Goal: Transaction & Acquisition: Download file/media

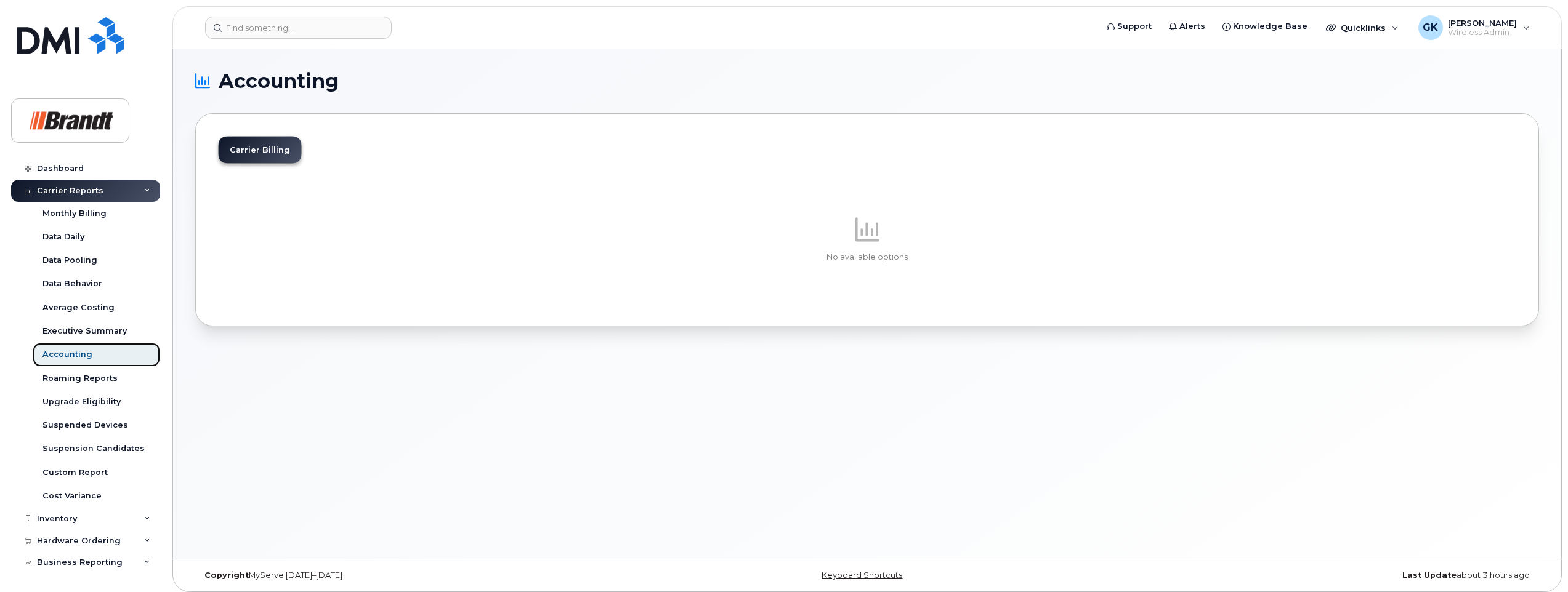
click at [74, 350] on div "Accounting" at bounding box center [67, 354] width 50 height 11
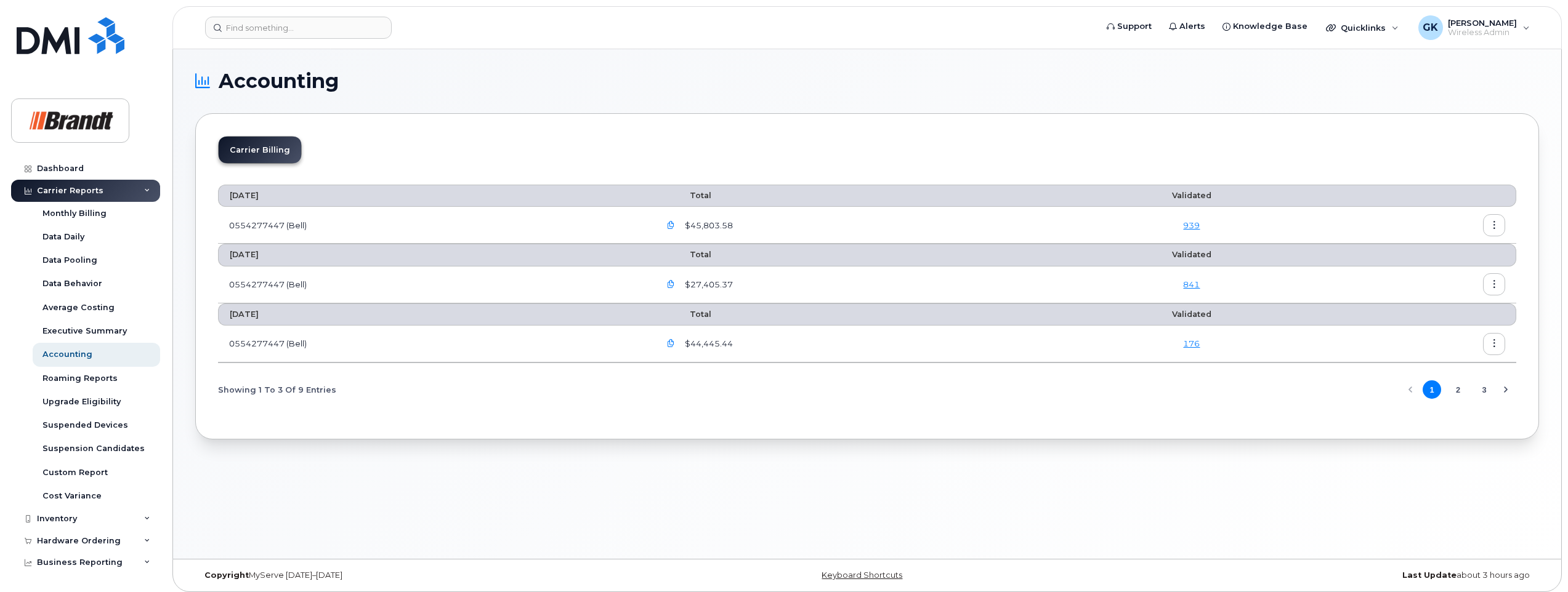
click at [1485, 389] on button "3" at bounding box center [1484, 390] width 18 height 18
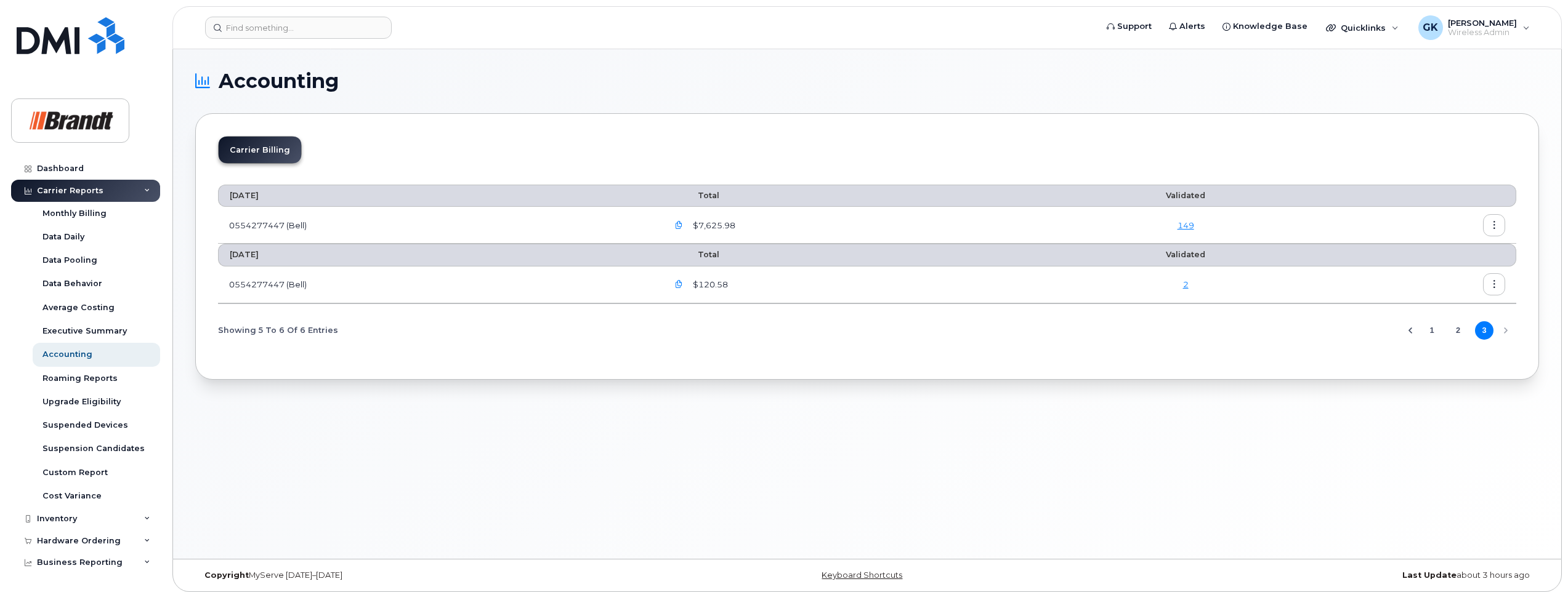
click at [1492, 224] on icon "button" at bounding box center [1494, 225] width 8 height 8
click at [1427, 273] on span "Download" at bounding box center [1438, 275] width 48 height 11
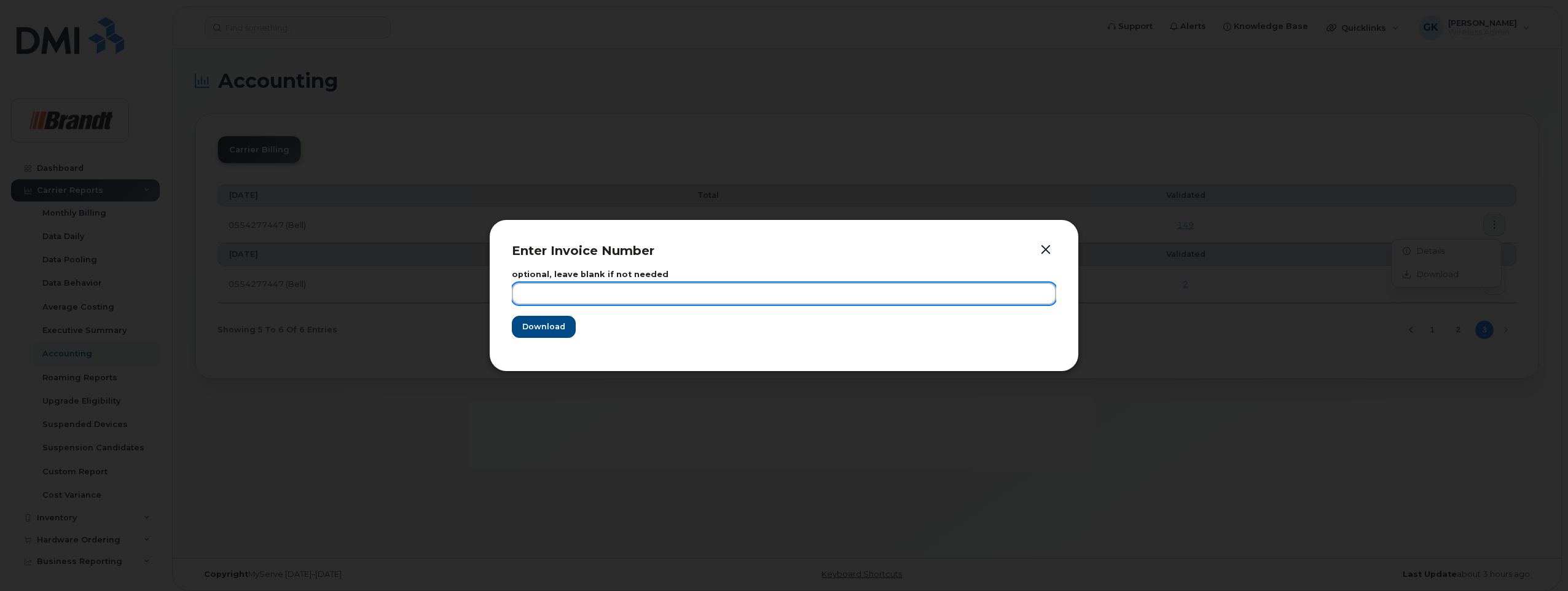
click at [715, 290] on input "text" at bounding box center [784, 294] width 544 height 22
type input "[DATE]"
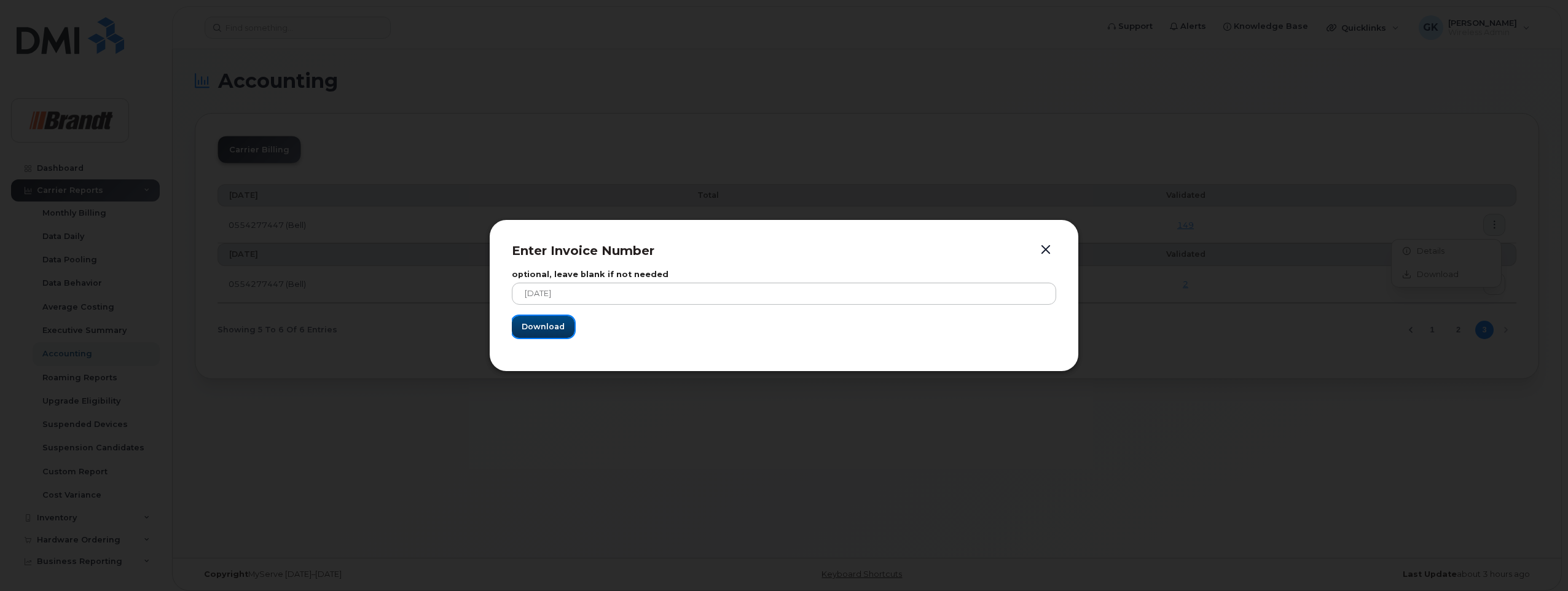
click at [543, 321] on span "Download" at bounding box center [543, 327] width 43 height 12
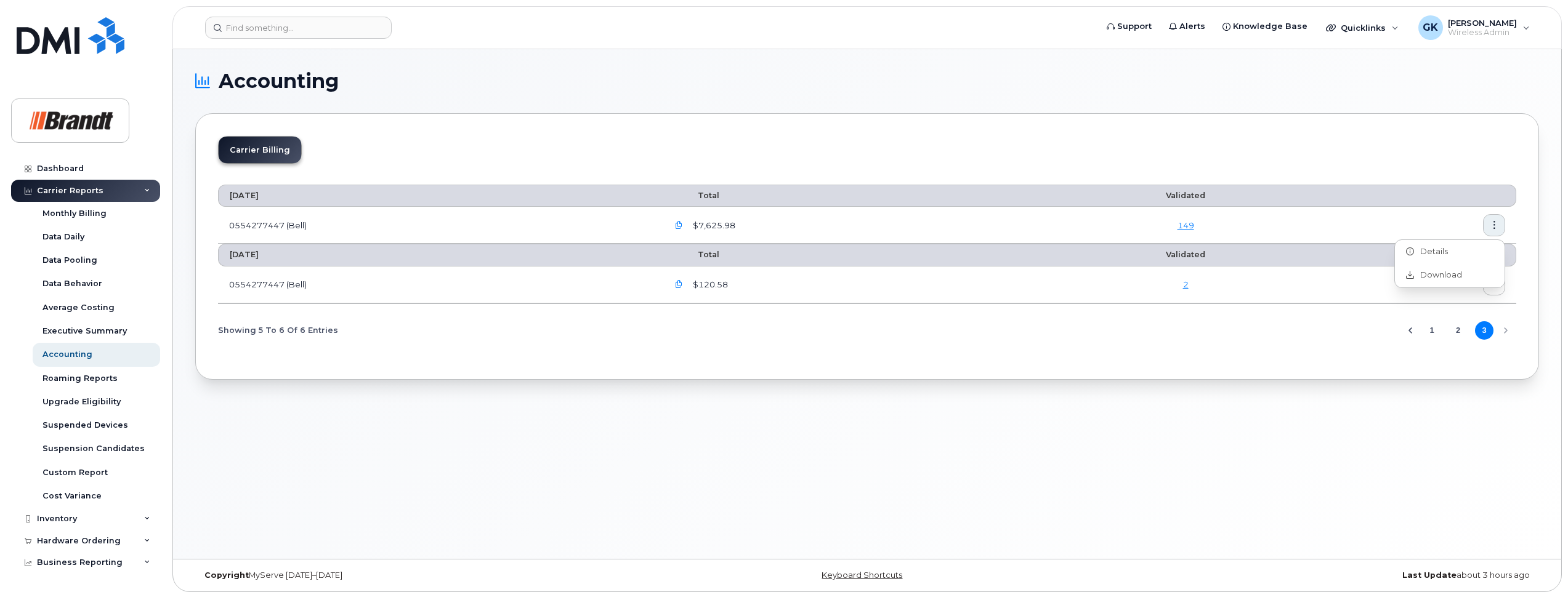
click at [1279, 453] on div "Accounting Carrier Billing [DATE] Total Validated 0554277447 (Bell) $7,625.98 1…" at bounding box center [867, 303] width 1388 height 509
click at [1456, 330] on button "2" at bounding box center [1458, 331] width 18 height 18
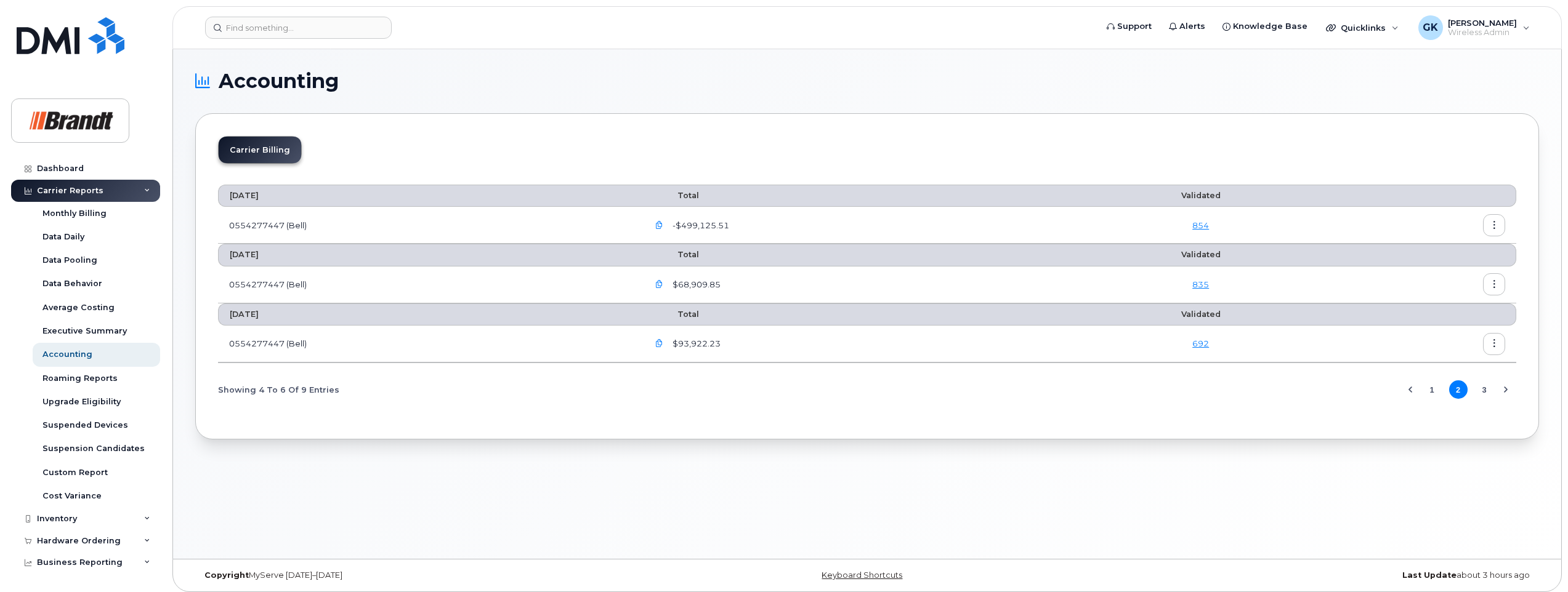
click at [1498, 347] on button "button" at bounding box center [1494, 344] width 22 height 22
click at [1438, 391] on span "Download" at bounding box center [1438, 394] width 48 height 11
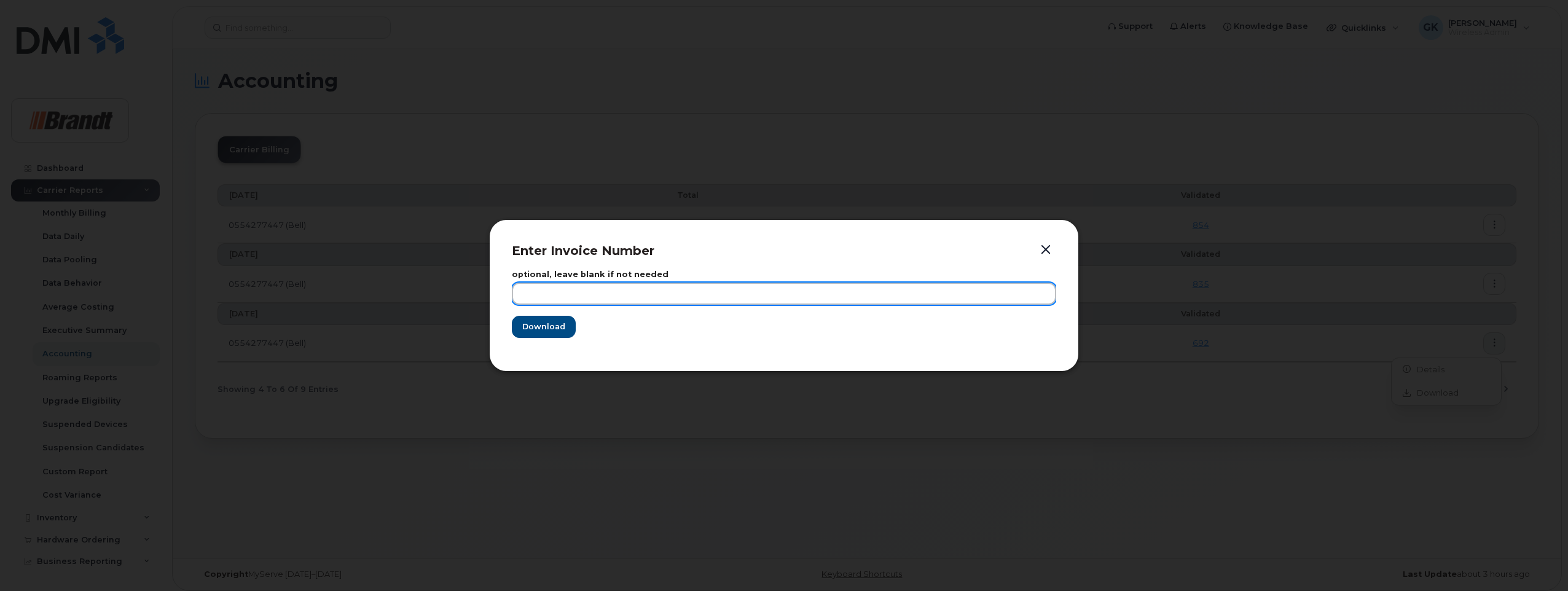
click at [597, 295] on input "text" at bounding box center [784, 294] width 544 height 22
type input "[DATE]"
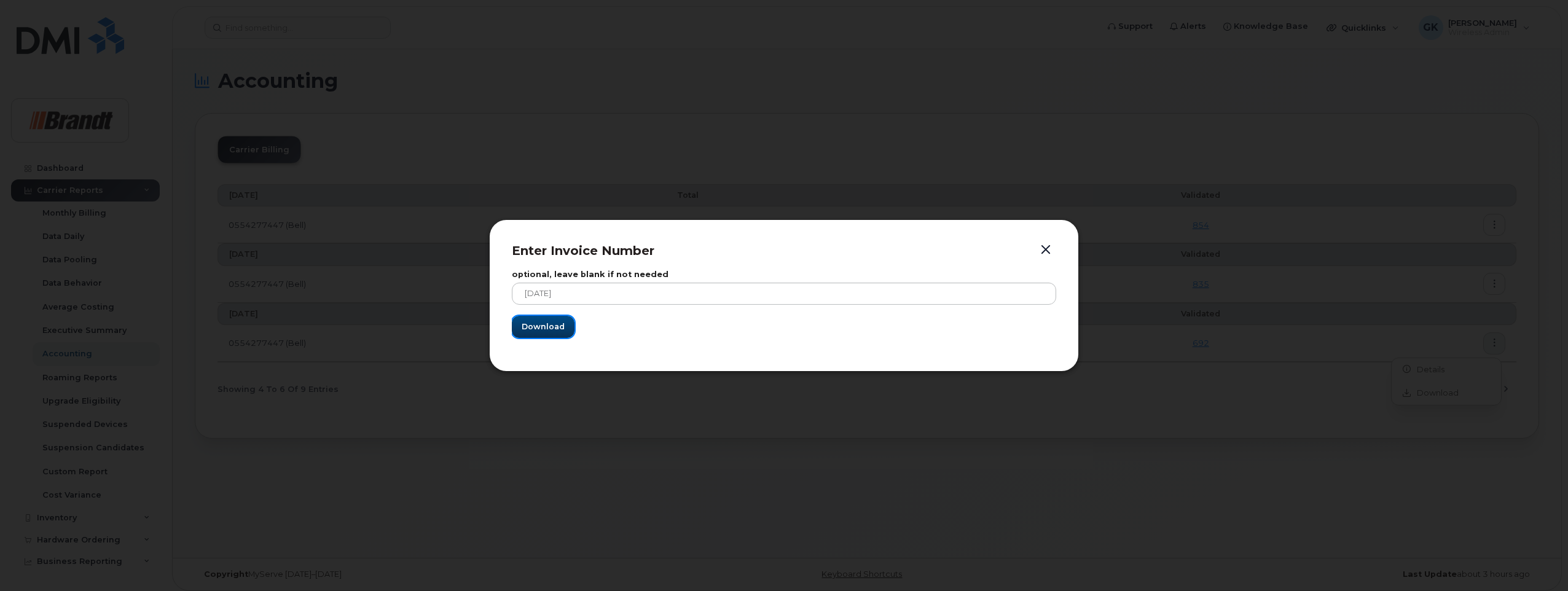
click at [539, 321] on span "Download" at bounding box center [543, 327] width 43 height 12
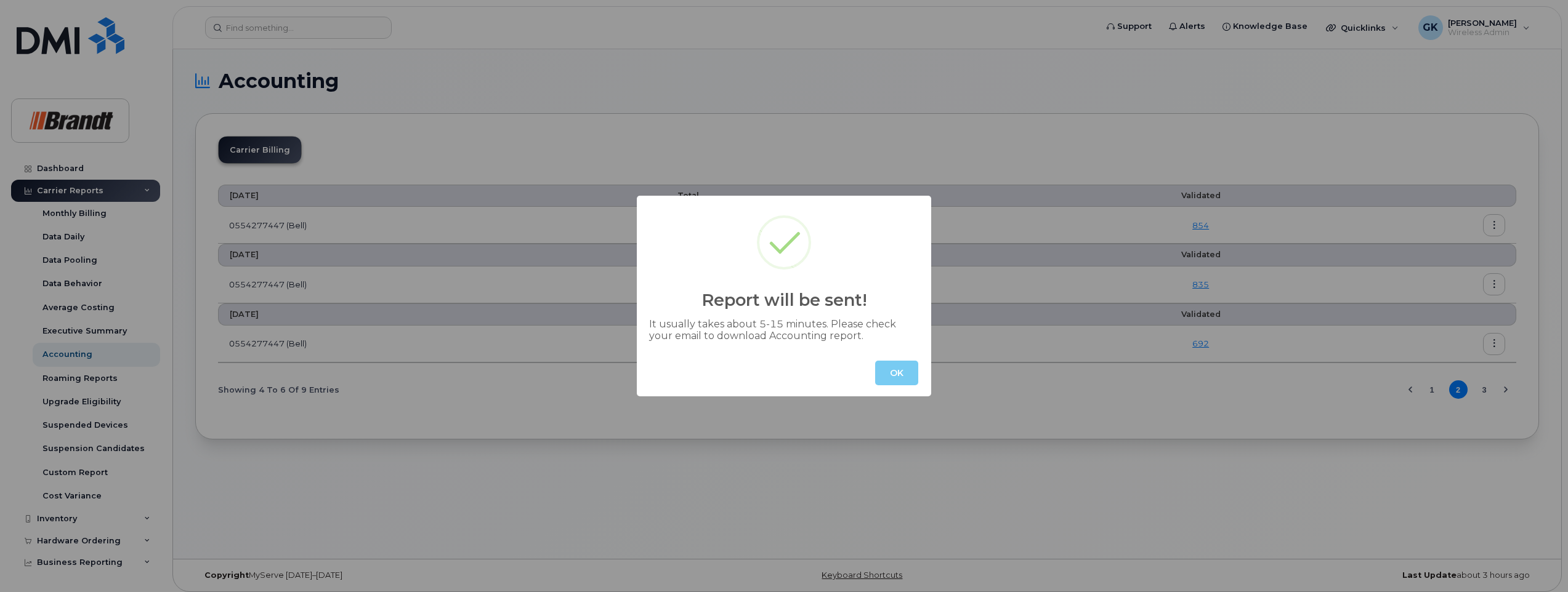
click at [895, 376] on button "OK" at bounding box center [896, 373] width 43 height 25
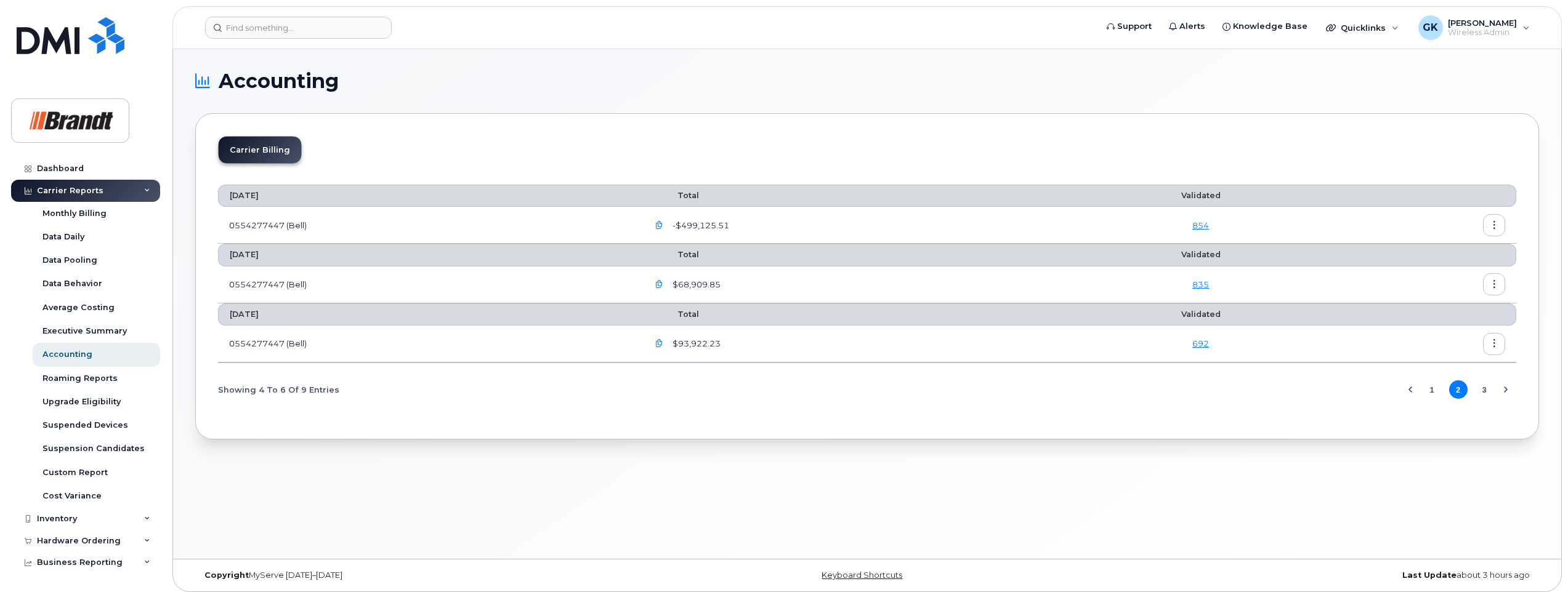
click at [663, 340] on icon "button" at bounding box center [659, 343] width 8 height 8
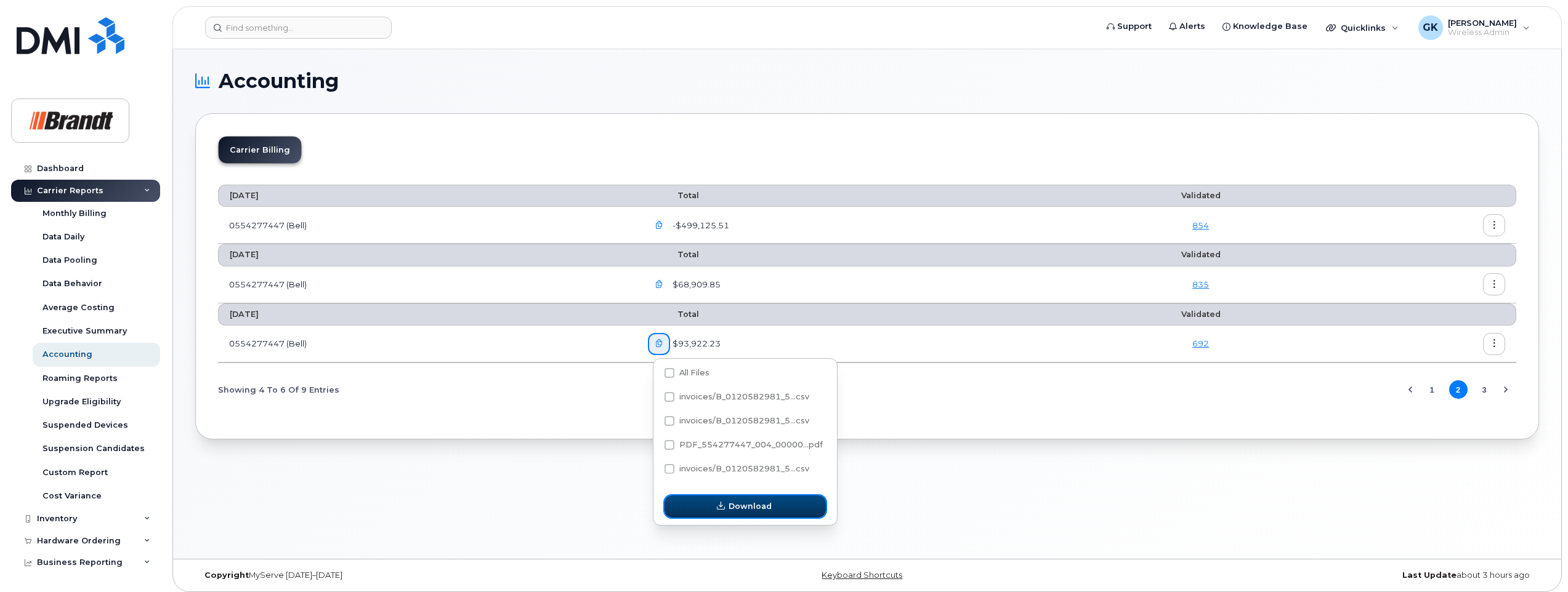
click at [737, 507] on span "Download" at bounding box center [749, 506] width 43 height 12
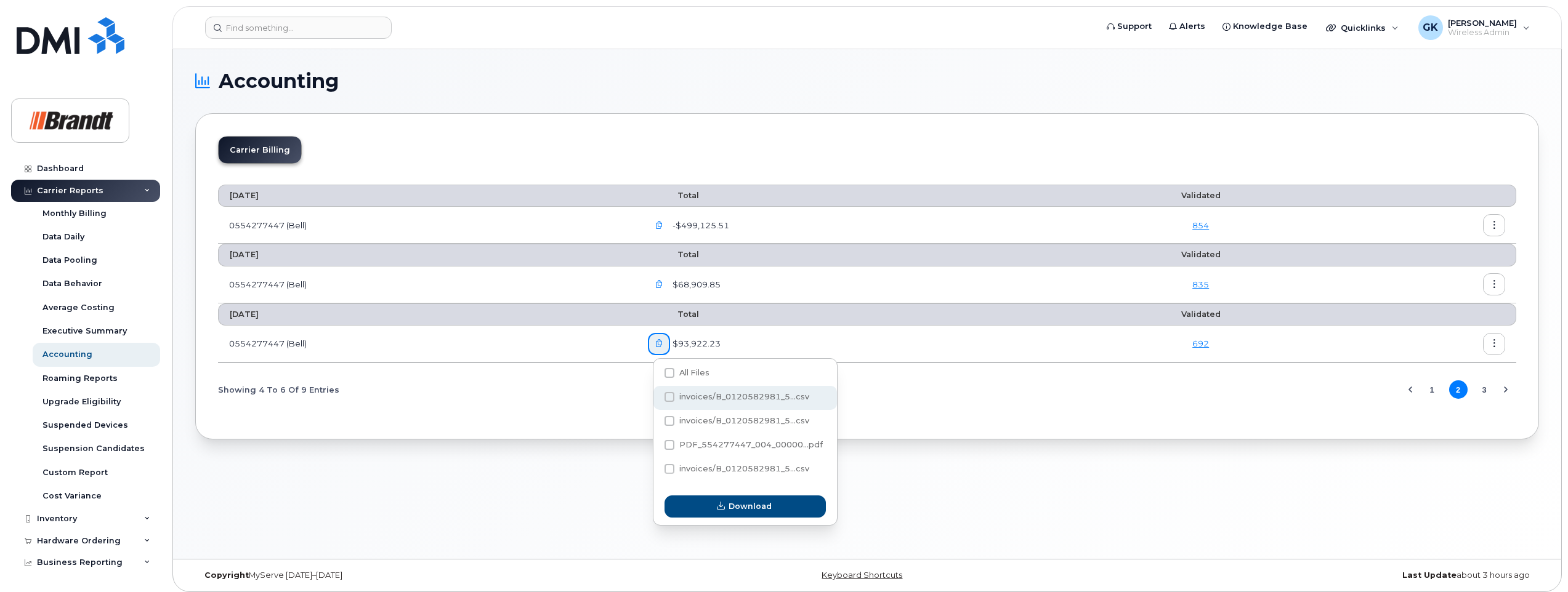
click at [671, 400] on span at bounding box center [669, 397] width 10 height 10
click at [656, 400] on input "invoices/B_0120582981_5...csv" at bounding box center [653, 397] width 6 height 6
checkbox input "true"
click at [749, 505] on span "Download" at bounding box center [749, 506] width 43 height 12
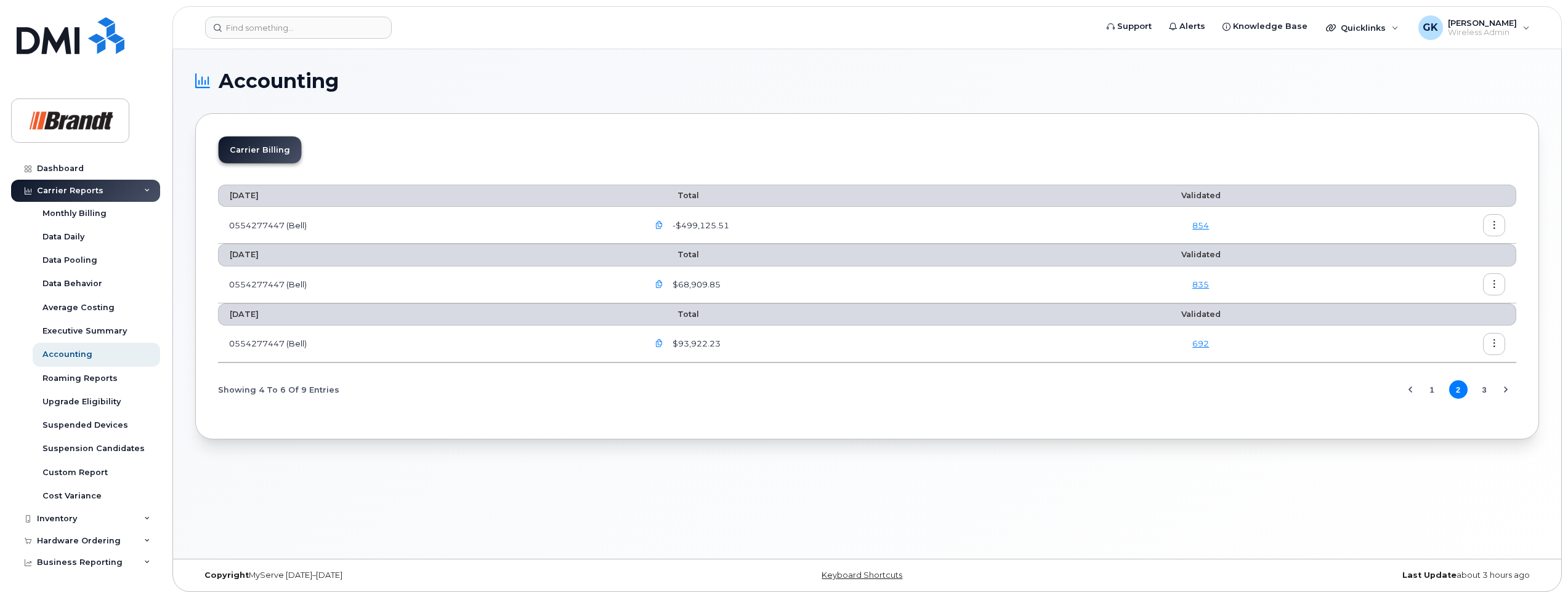
click at [662, 343] on icon "button" at bounding box center [659, 343] width 8 height 8
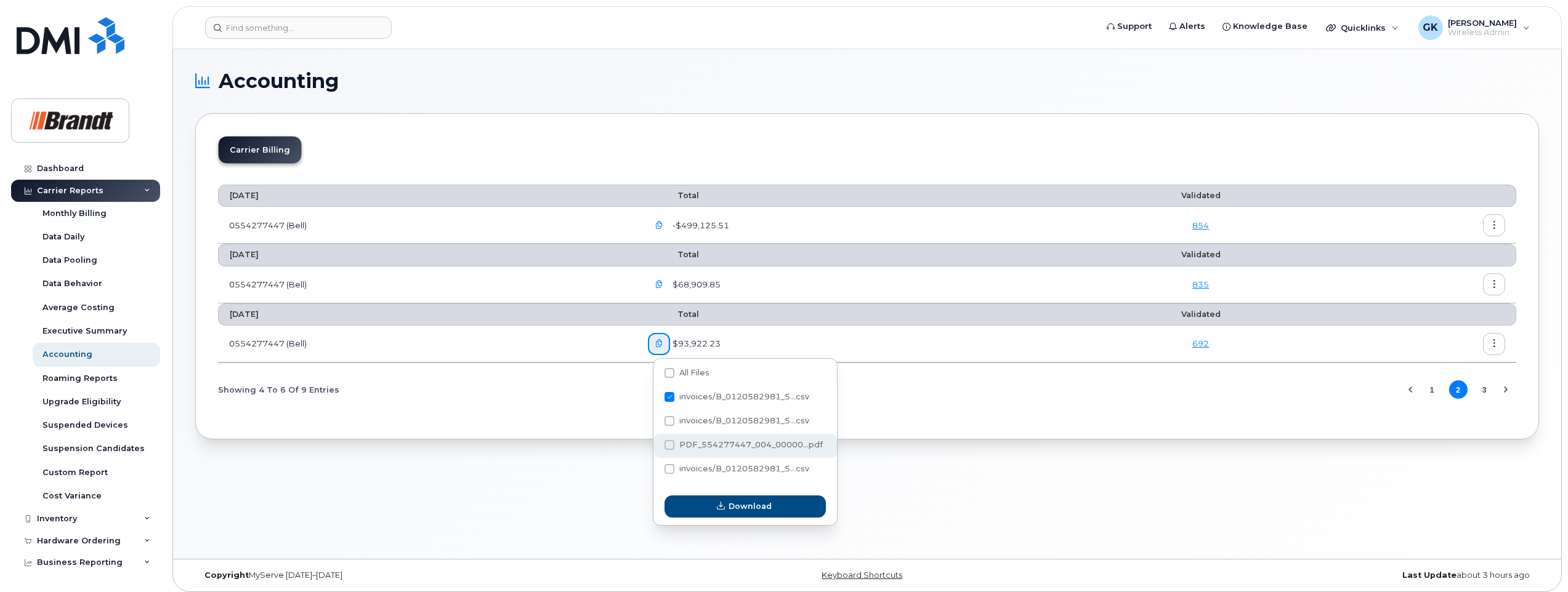
click at [668, 445] on span at bounding box center [669, 445] width 10 height 10
click at [656, 445] on input "PDF_554277447_004_00000...pdf" at bounding box center [653, 446] width 6 height 6
checkbox input "true"
click at [668, 390] on div "invoices/B_0120582981_5...csv" at bounding box center [745, 398] width 184 height 24
checkbox input "false"
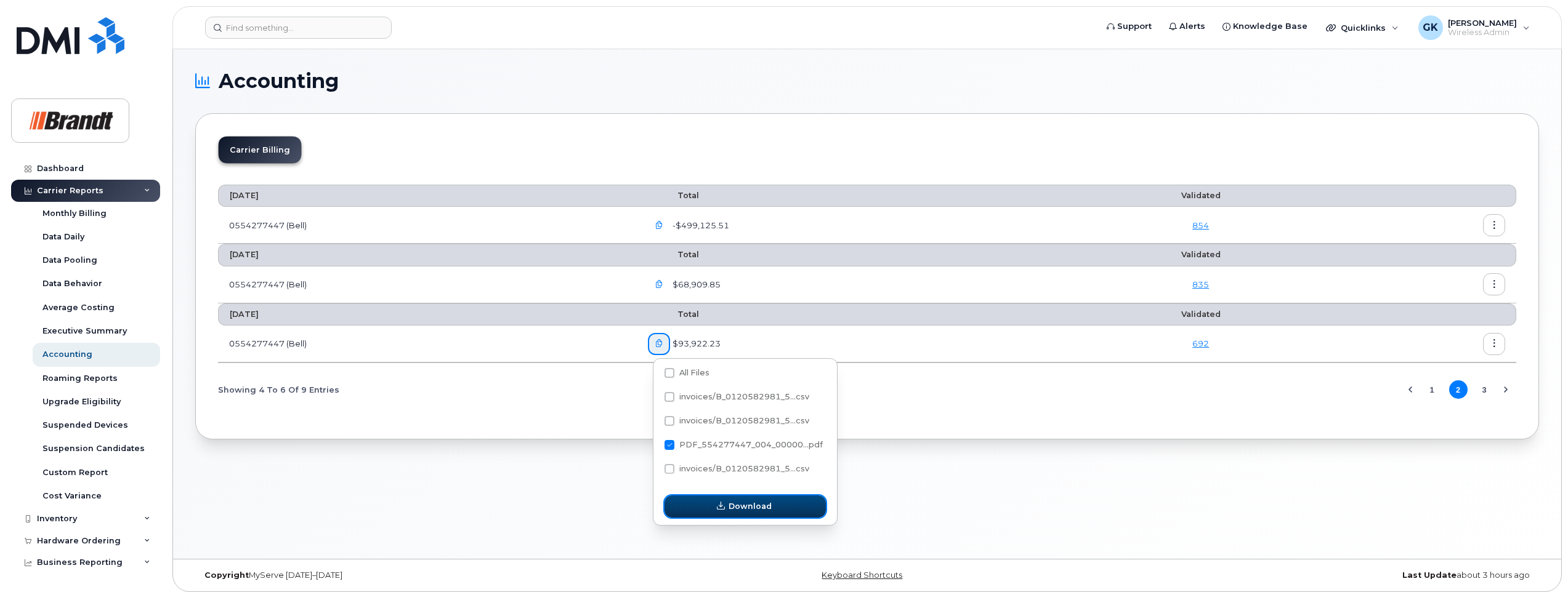
click at [721, 507] on icon "button" at bounding box center [721, 506] width 8 height 8
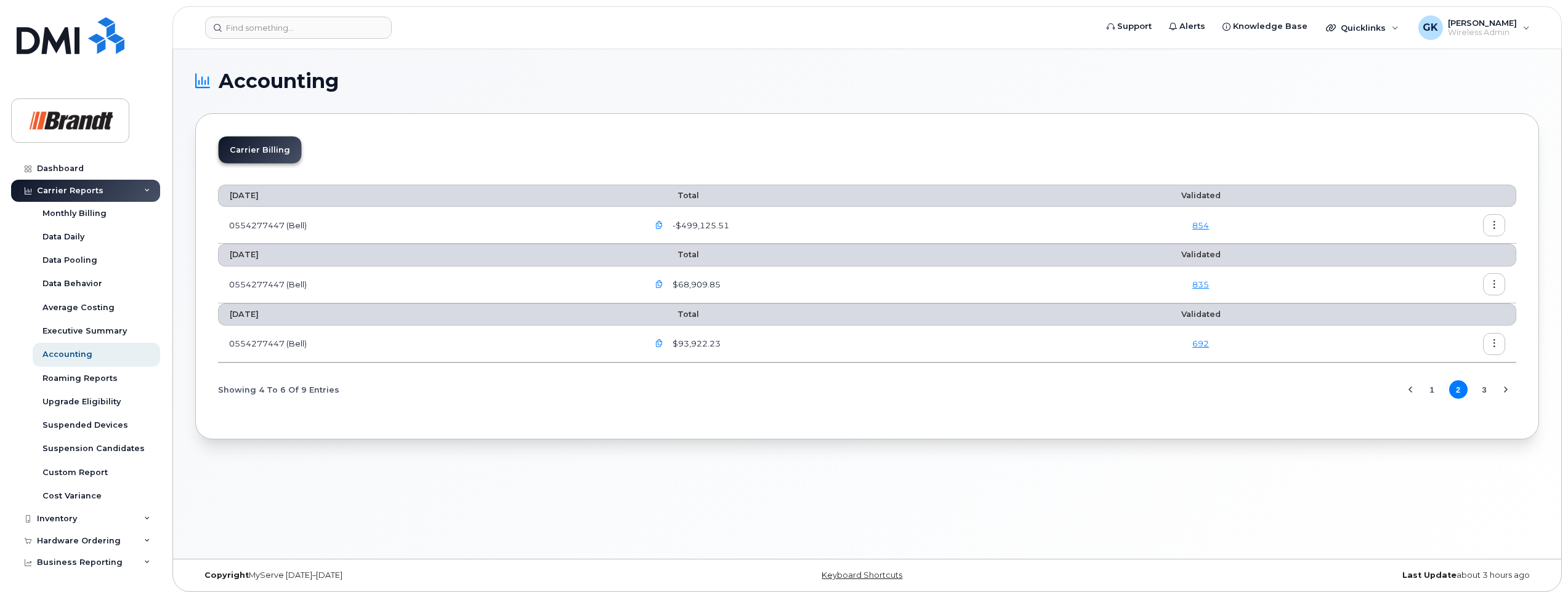
click at [663, 282] on icon "button" at bounding box center [659, 284] width 8 height 8
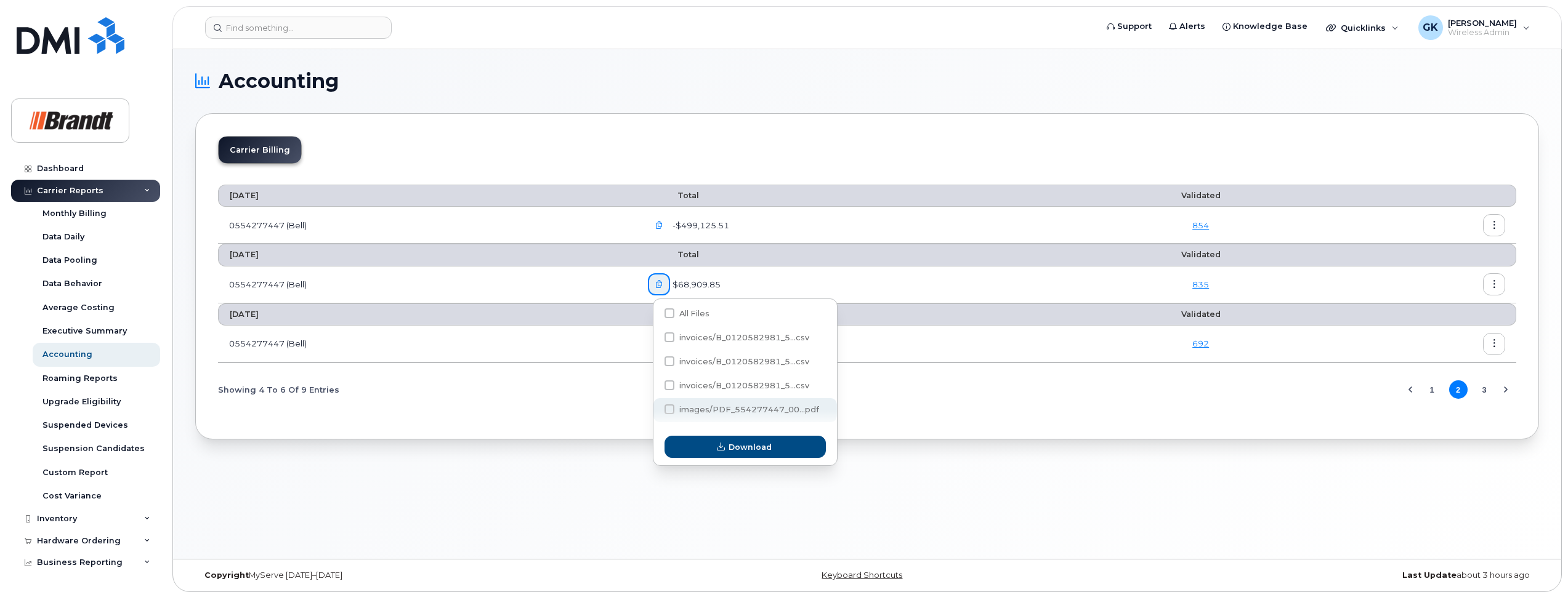
click at [707, 409] on span "images/PDF_554277447_00...pdf" at bounding box center [749, 409] width 139 height 9
click at [656, 409] on input "images/PDF_554277447_00...pdf" at bounding box center [653, 410] width 6 height 6
checkbox input "true"
click at [749, 446] on span "Download" at bounding box center [749, 447] width 43 height 12
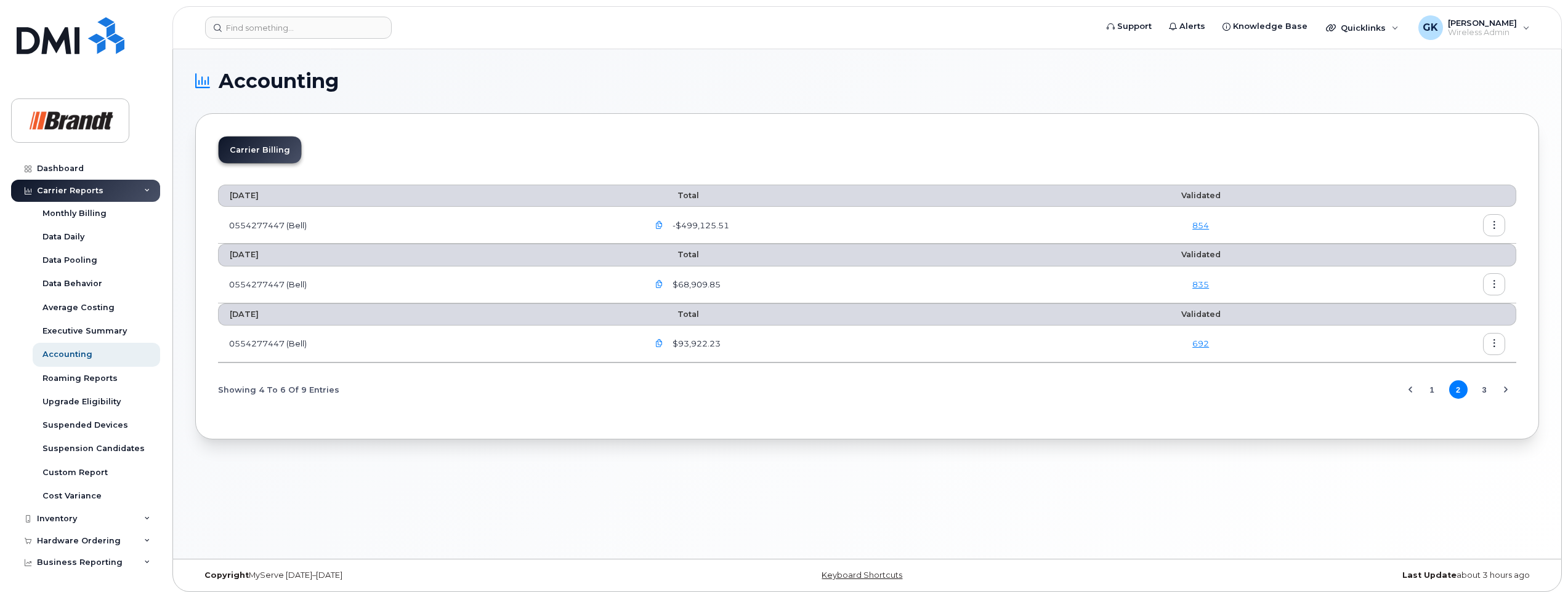
click at [663, 223] on icon "button" at bounding box center [659, 225] width 8 height 8
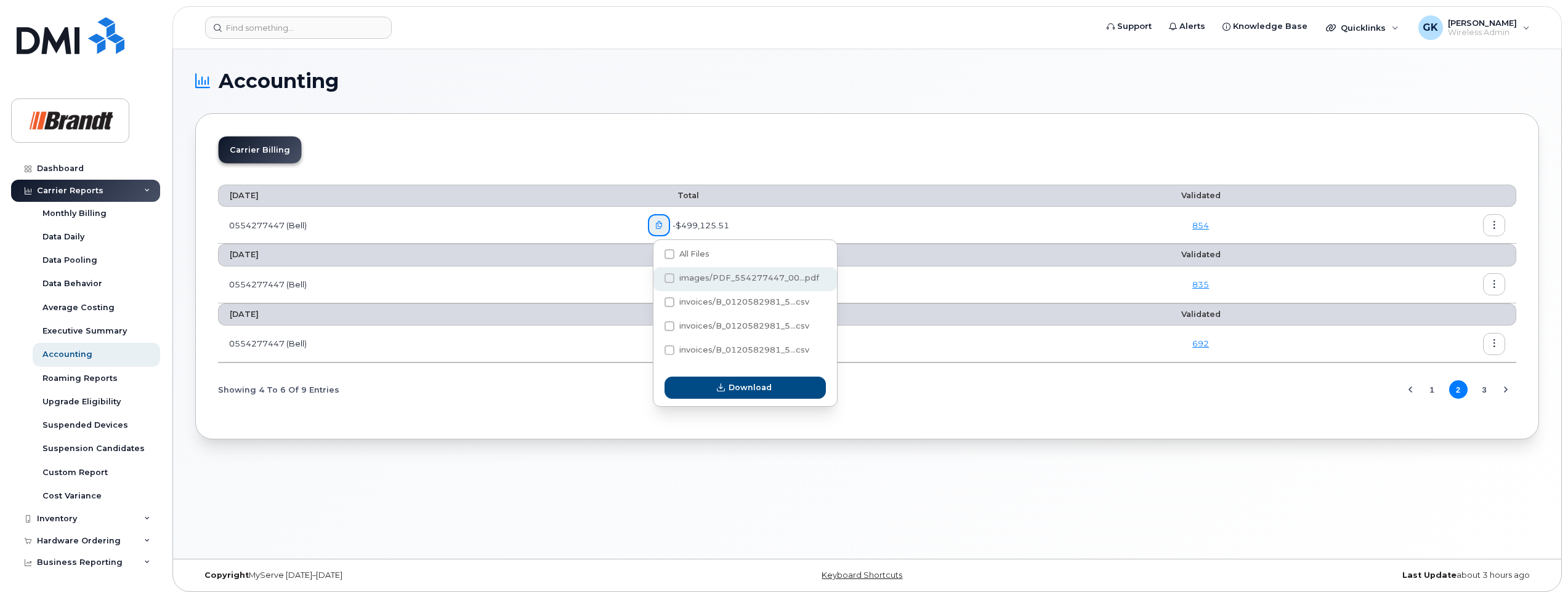
click at [670, 276] on span at bounding box center [669, 278] width 10 height 10
click at [656, 276] on input "images/PDF_554277447_00...pdf" at bounding box center [653, 279] width 6 height 6
checkbox input "true"
click at [723, 385] on icon "button" at bounding box center [721, 387] width 8 height 8
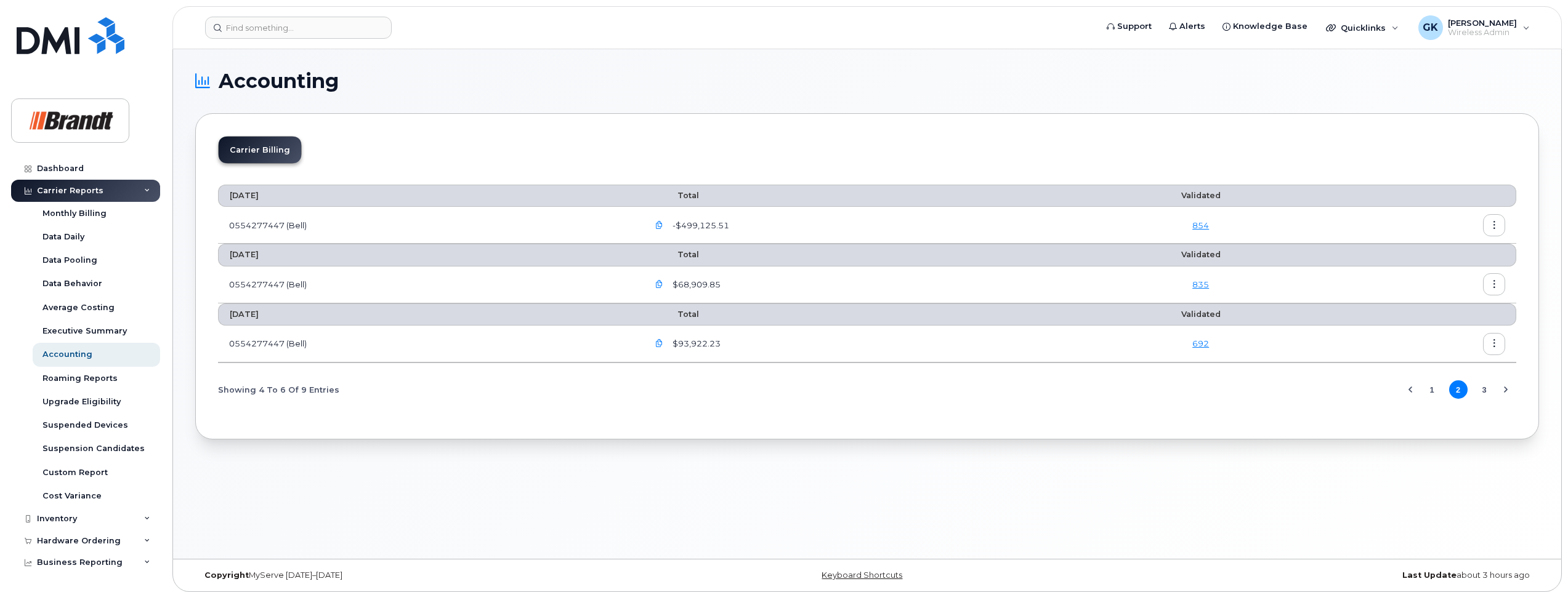
click at [662, 225] on icon "button" at bounding box center [659, 225] width 8 height 8
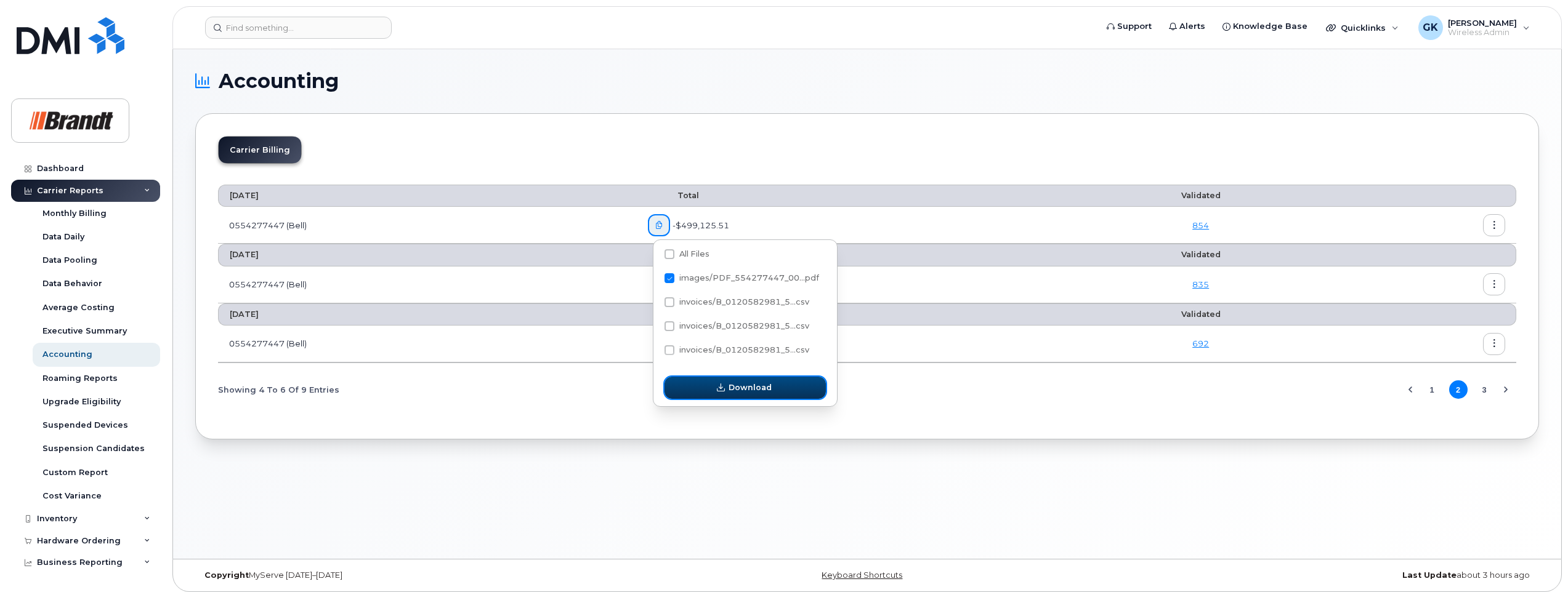
click at [738, 383] on span "Download" at bounding box center [749, 387] width 43 height 12
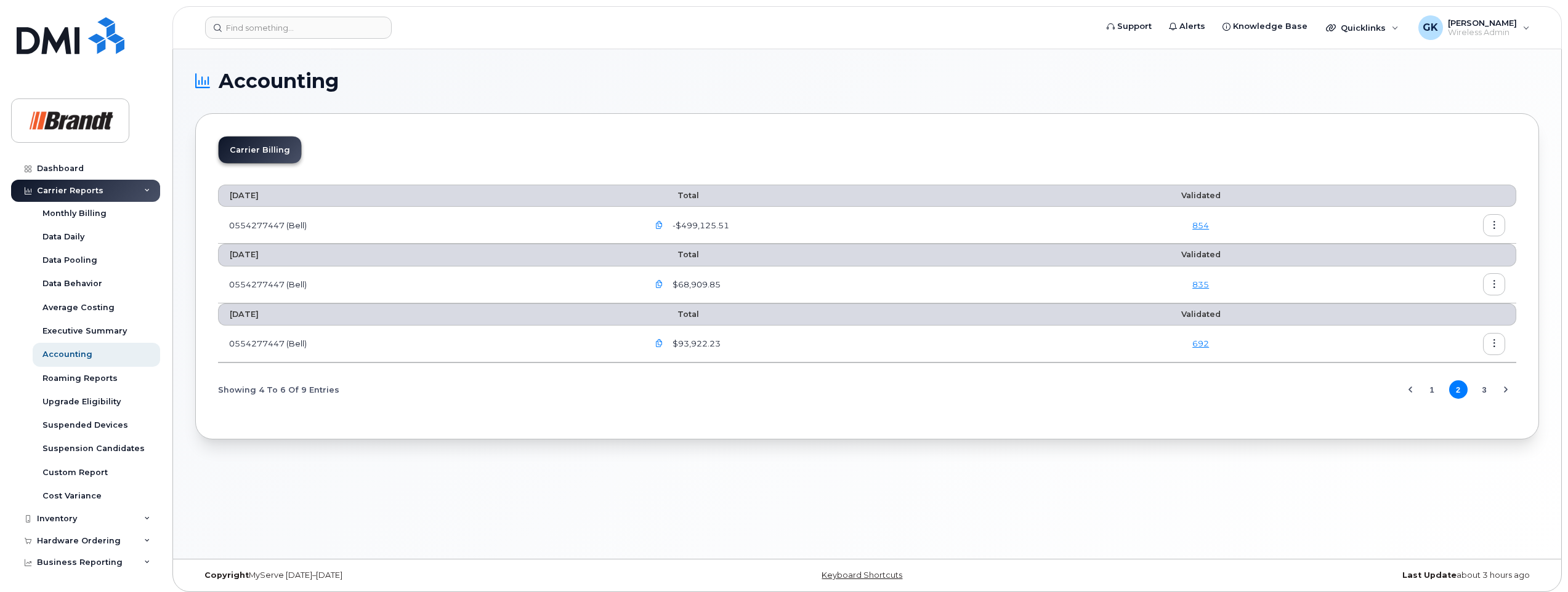
click at [1434, 389] on button "1" at bounding box center [1431, 390] width 18 height 18
click at [675, 343] on icon "button" at bounding box center [670, 343] width 8 height 8
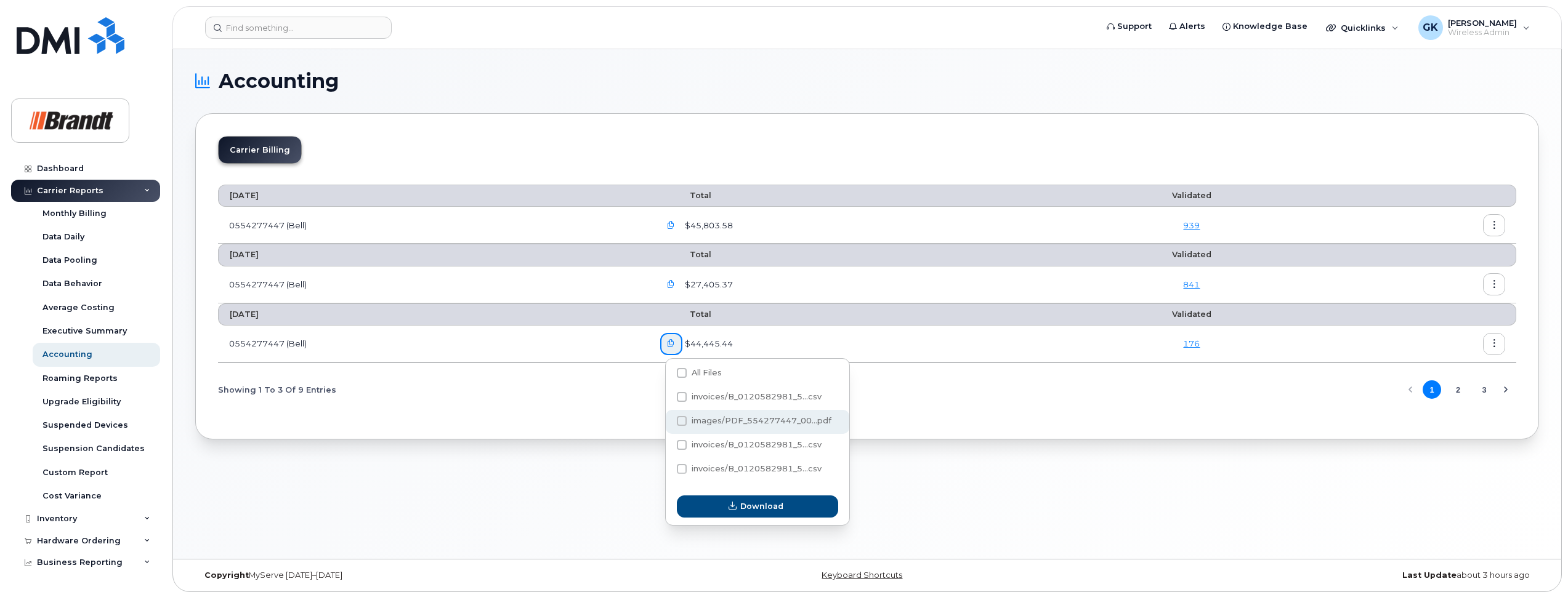
click at [682, 422] on span at bounding box center [682, 421] width 10 height 10
click at [668, 422] on input "images/PDF_554277447_00...pdf" at bounding box center [664, 421] width 6 height 6
checkbox input "true"
click at [743, 505] on span "Download" at bounding box center [761, 506] width 43 height 12
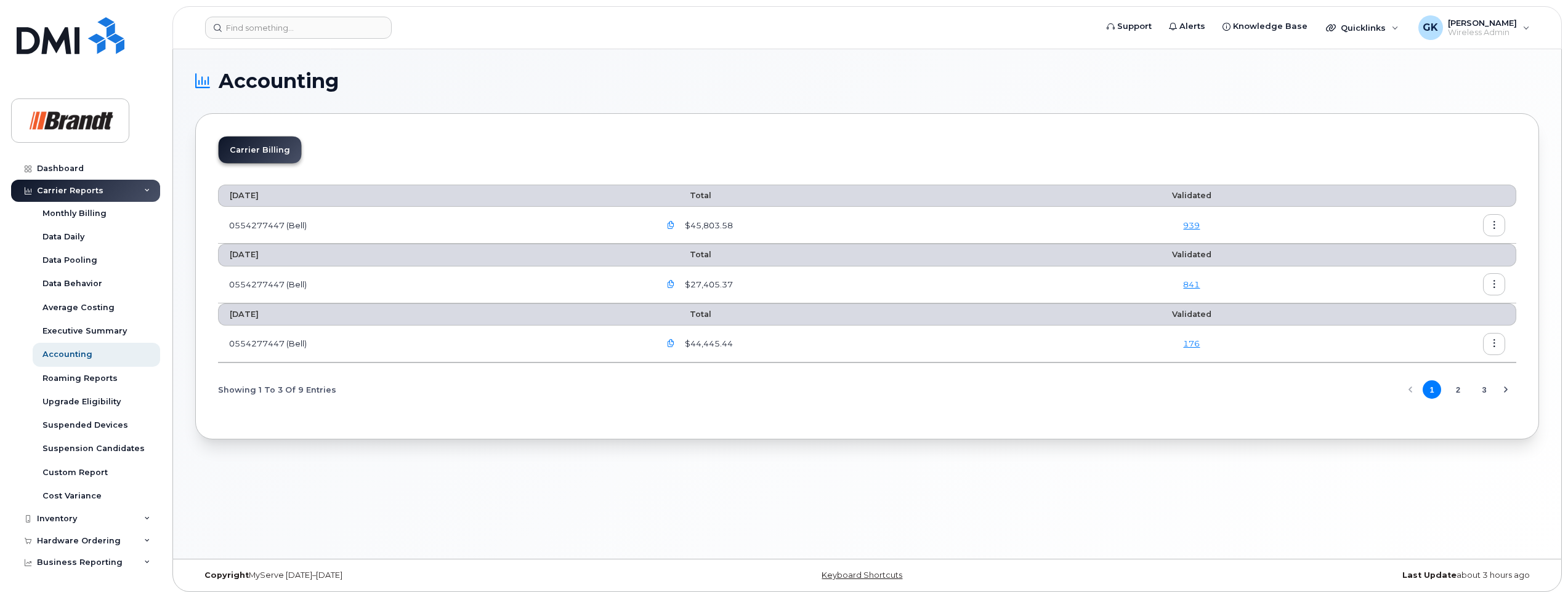
click at [675, 284] on icon "button" at bounding box center [670, 284] width 8 height 8
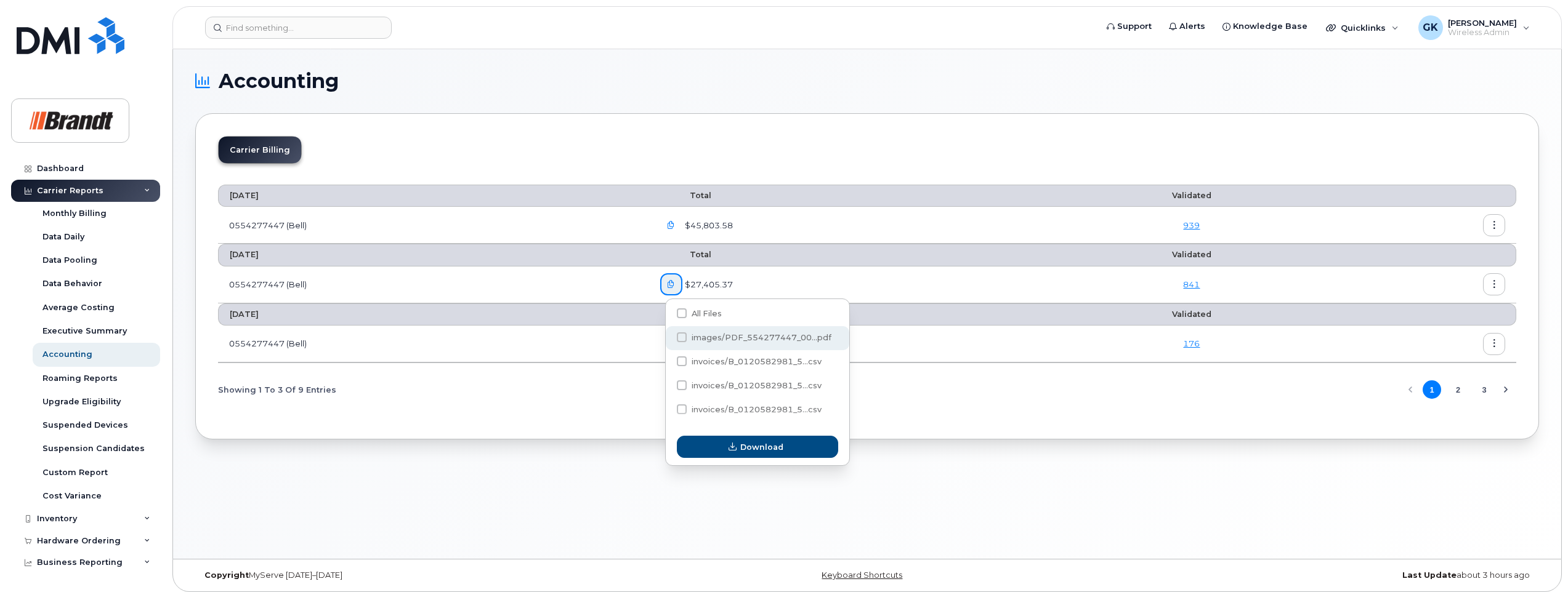
click at [679, 338] on span at bounding box center [682, 337] width 10 height 10
click at [668, 338] on input "images/PDF_554277447_00...pdf" at bounding box center [664, 338] width 6 height 6
checkbox input "true"
click at [756, 441] on span "Download" at bounding box center [761, 447] width 43 height 12
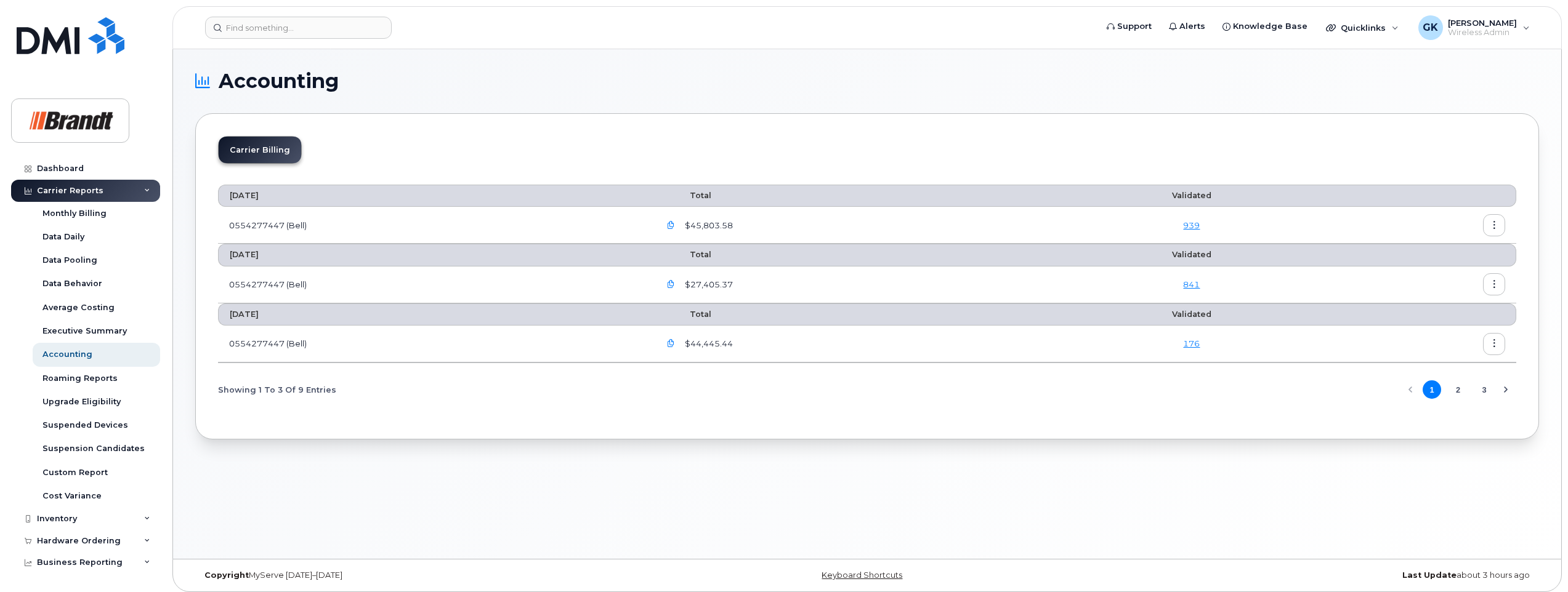
click at [675, 222] on icon "button" at bounding box center [670, 225] width 8 height 8
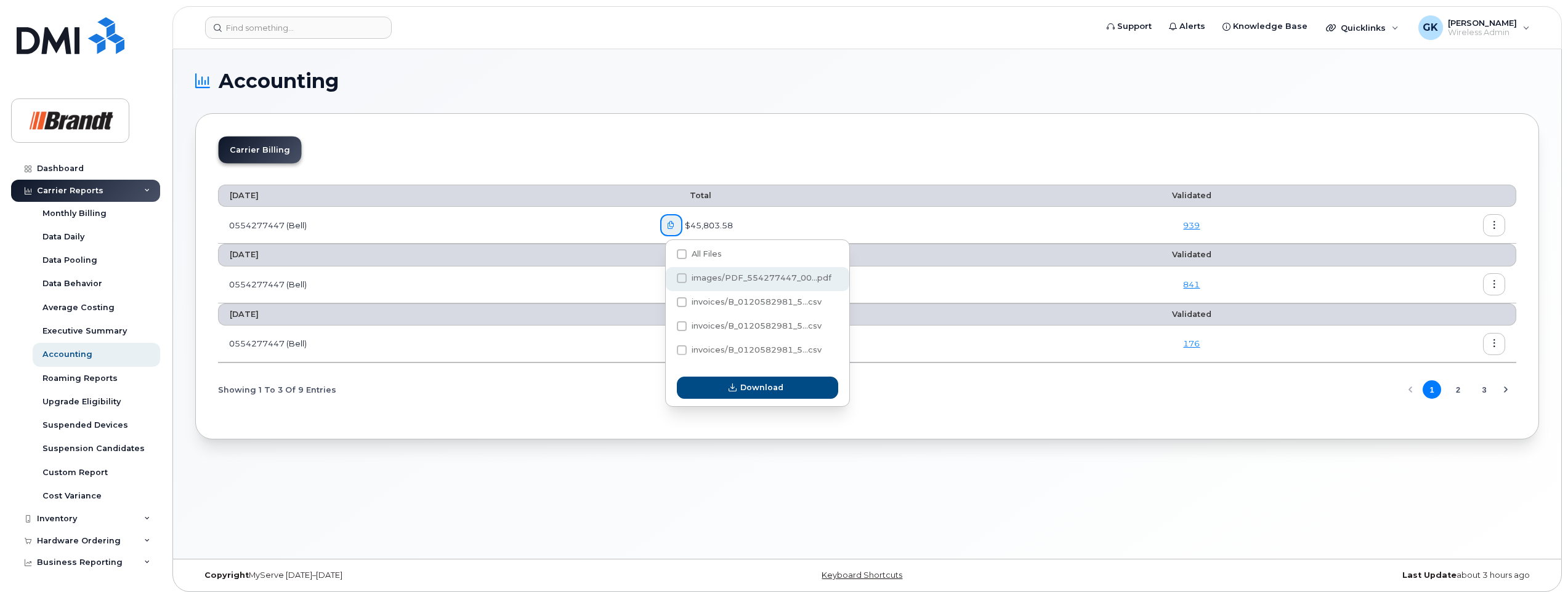
click at [680, 277] on span at bounding box center [682, 278] width 10 height 10
click at [668, 277] on input "images/PDF_554277447_00...pdf" at bounding box center [664, 279] width 6 height 6
checkbox input "true"
click at [772, 387] on span "Download" at bounding box center [761, 387] width 43 height 12
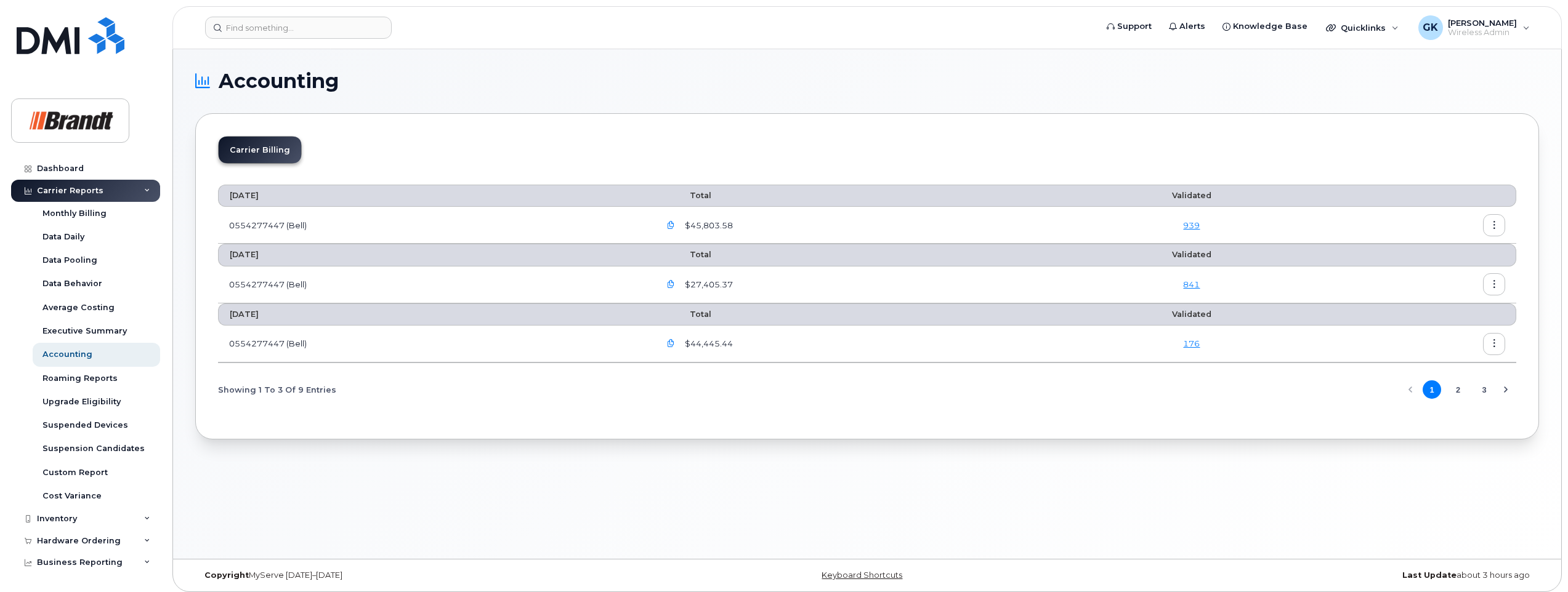
click at [1485, 388] on button "3" at bounding box center [1484, 390] width 18 height 18
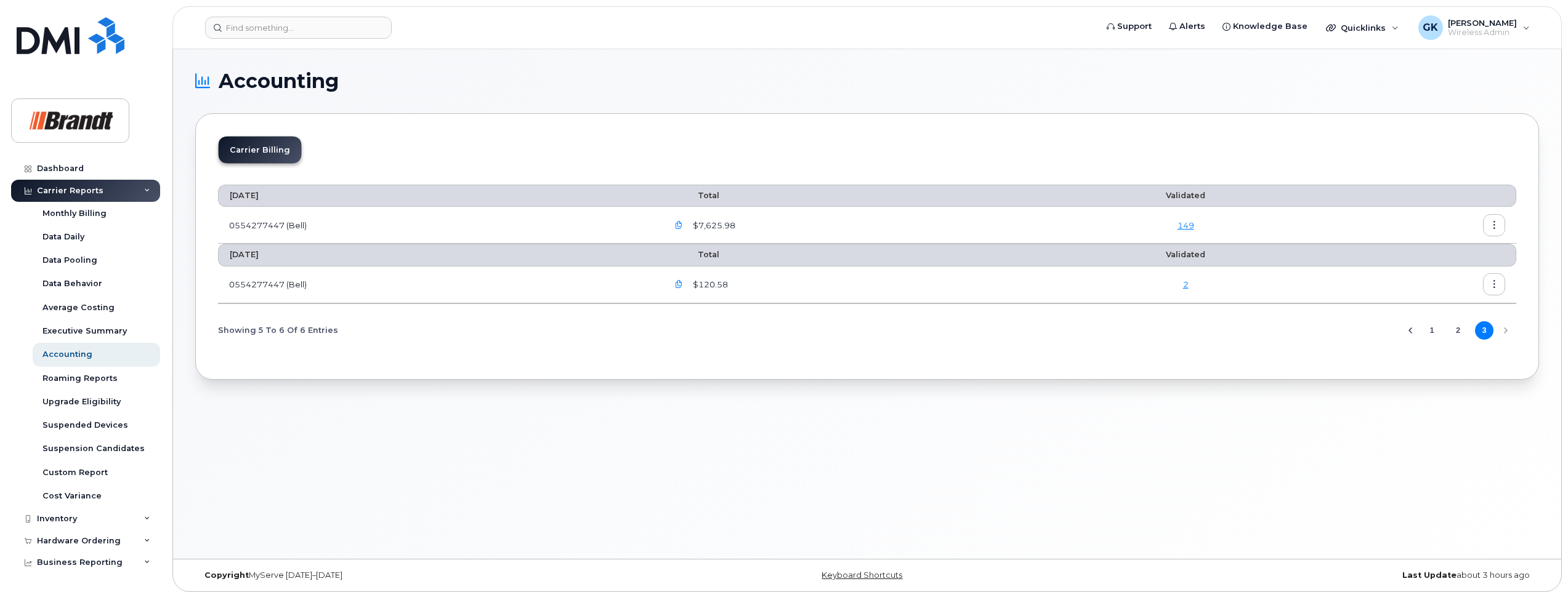
click at [683, 284] on icon "button" at bounding box center [679, 284] width 8 height 8
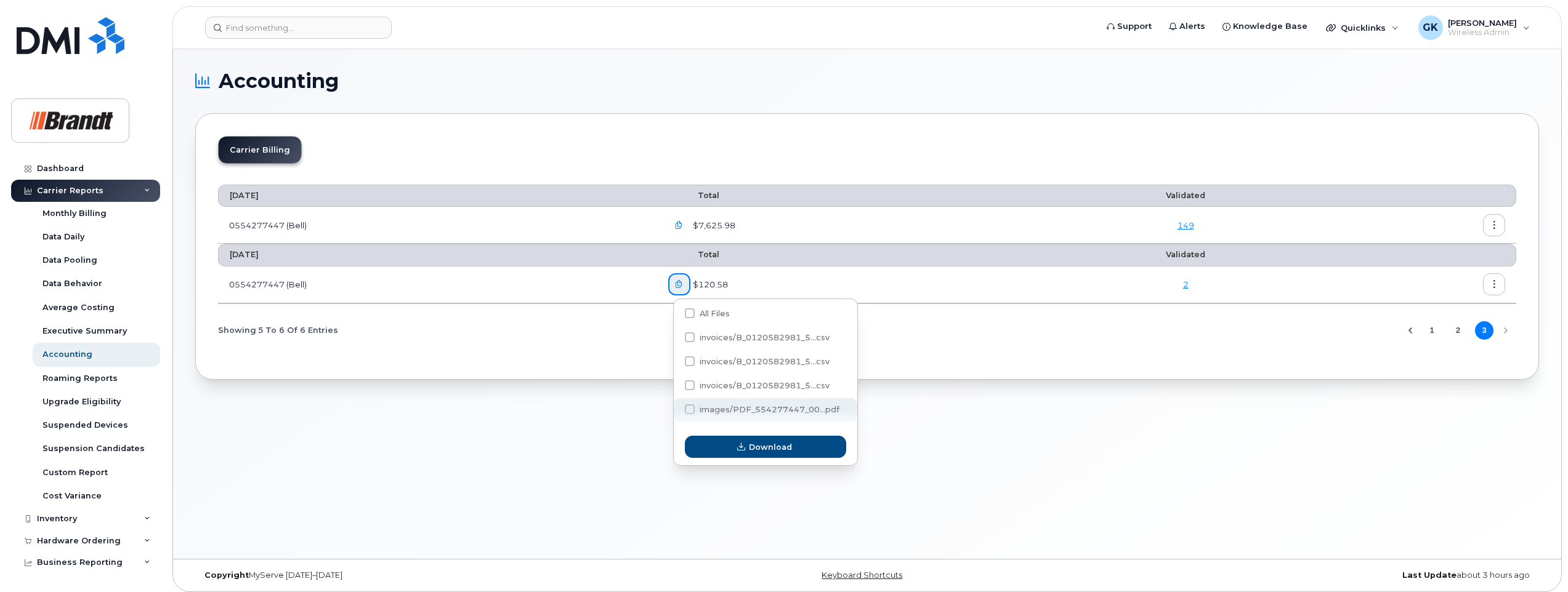
click at [688, 409] on span at bounding box center [690, 409] width 10 height 10
click at [676, 409] on input "images/PDF_554277447_00...pdf" at bounding box center [673, 410] width 6 height 6
checkbox input "true"
click at [768, 446] on span "Download" at bounding box center [770, 447] width 43 height 12
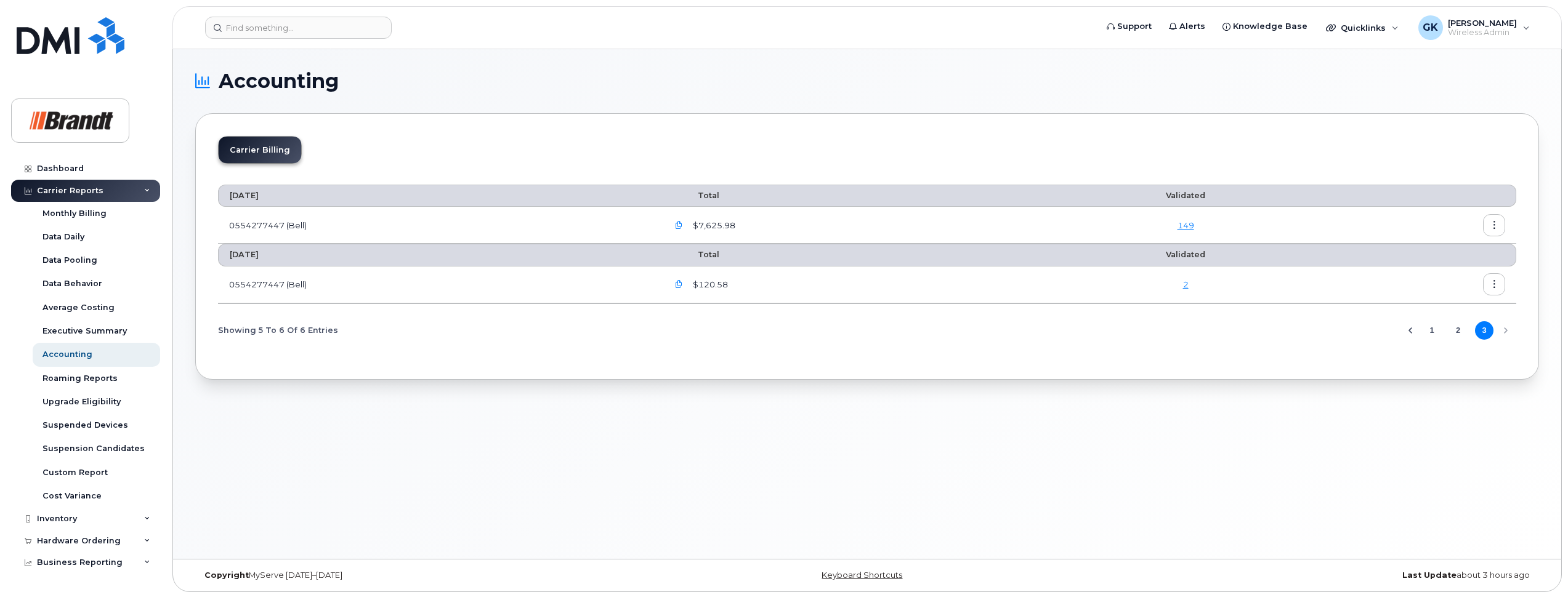
click at [683, 226] on icon "button" at bounding box center [679, 225] width 8 height 8
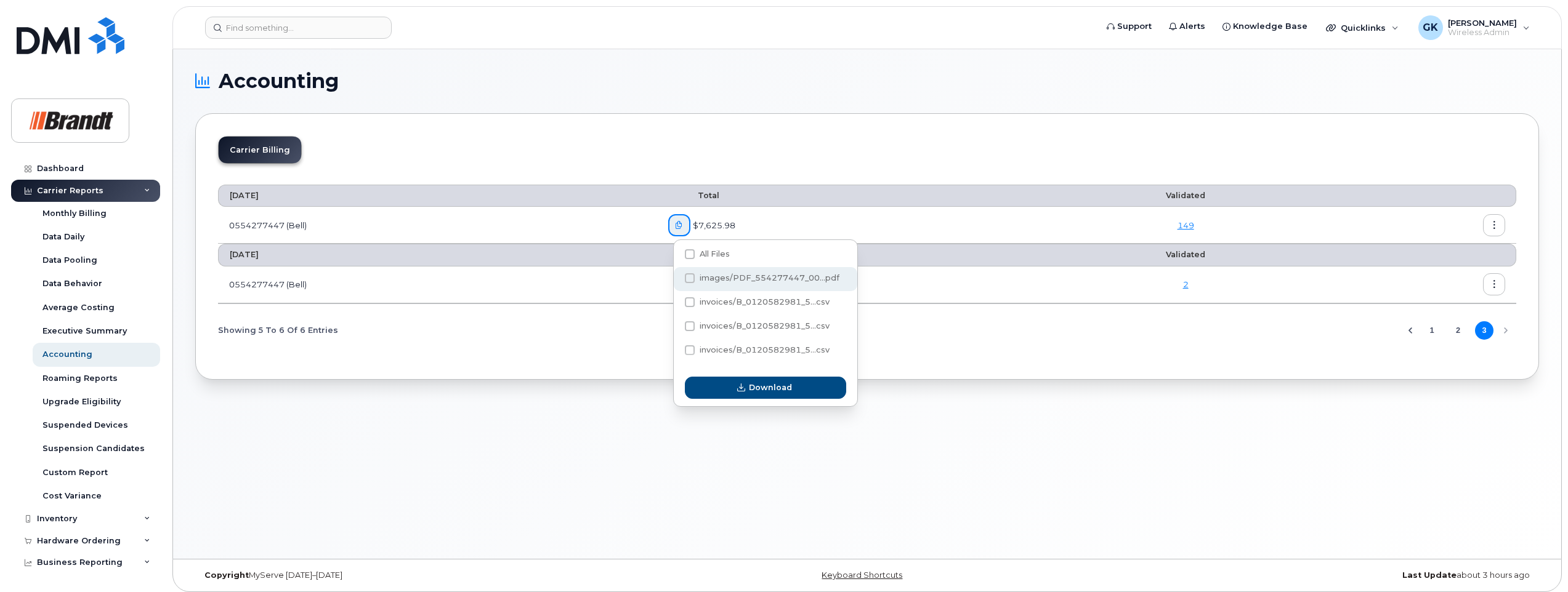
click at [688, 276] on span at bounding box center [690, 278] width 10 height 10
click at [676, 276] on input "images/PDF_554277447_00...pdf" at bounding box center [673, 279] width 6 height 6
checkbox input "true"
click at [763, 383] on span "Download" at bounding box center [770, 387] width 43 height 12
